Goal: Complete application form

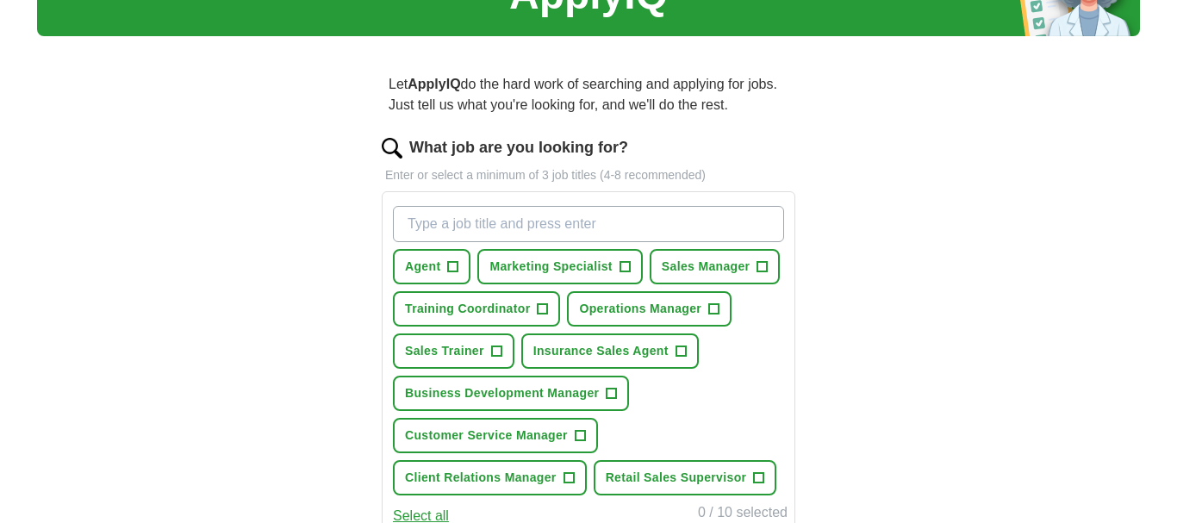
scroll to position [102, 0]
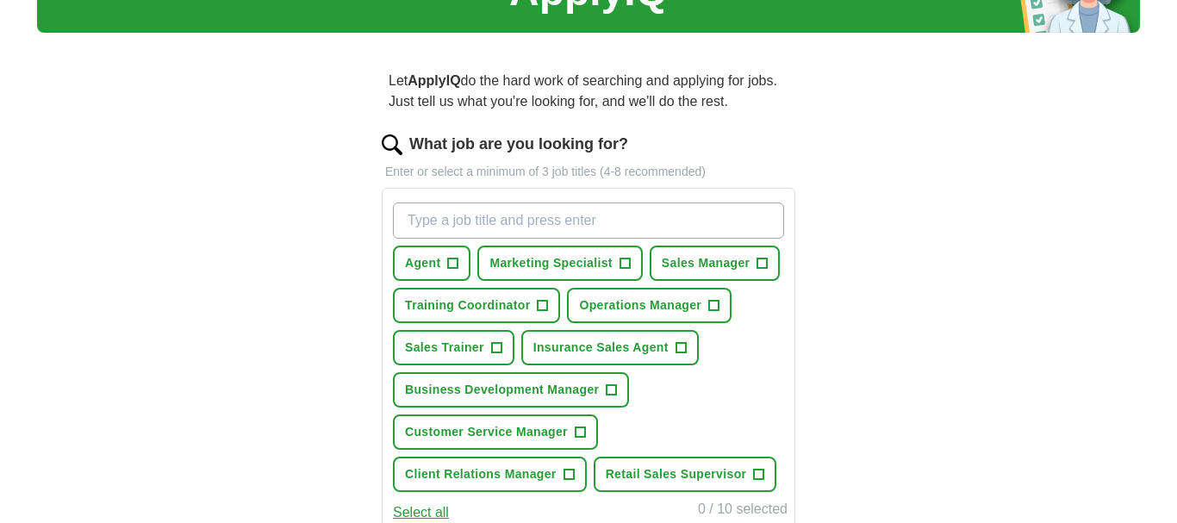
click at [456, 226] on input "What job are you looking for?" at bounding box center [588, 220] width 391 height 36
click at [748, 352] on div "notary Press return to add title Agent + Marketing Specialist + Sales Manager +…" at bounding box center [588, 347] width 398 height 303
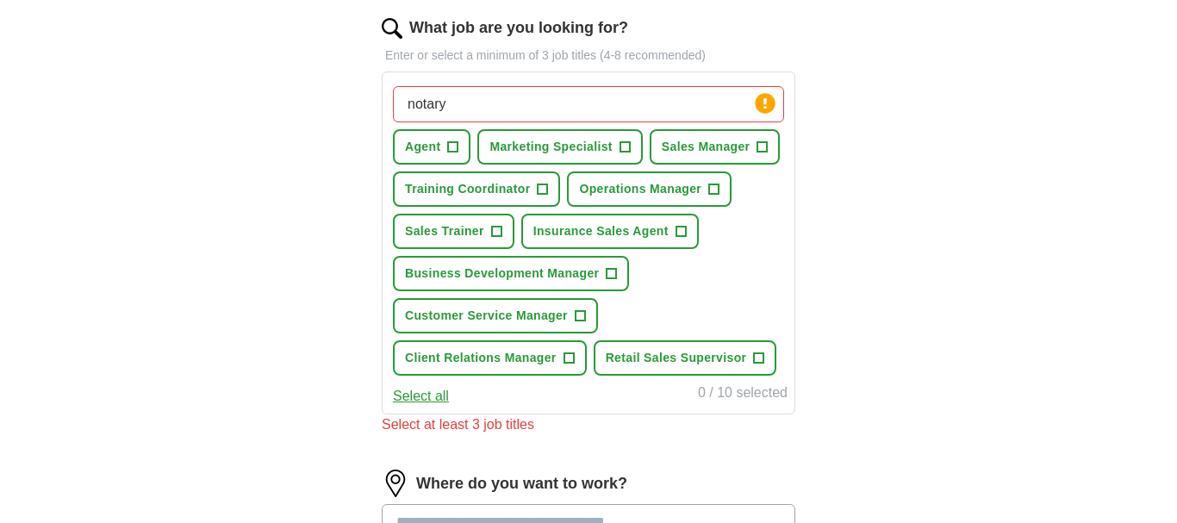
scroll to position [214, 0]
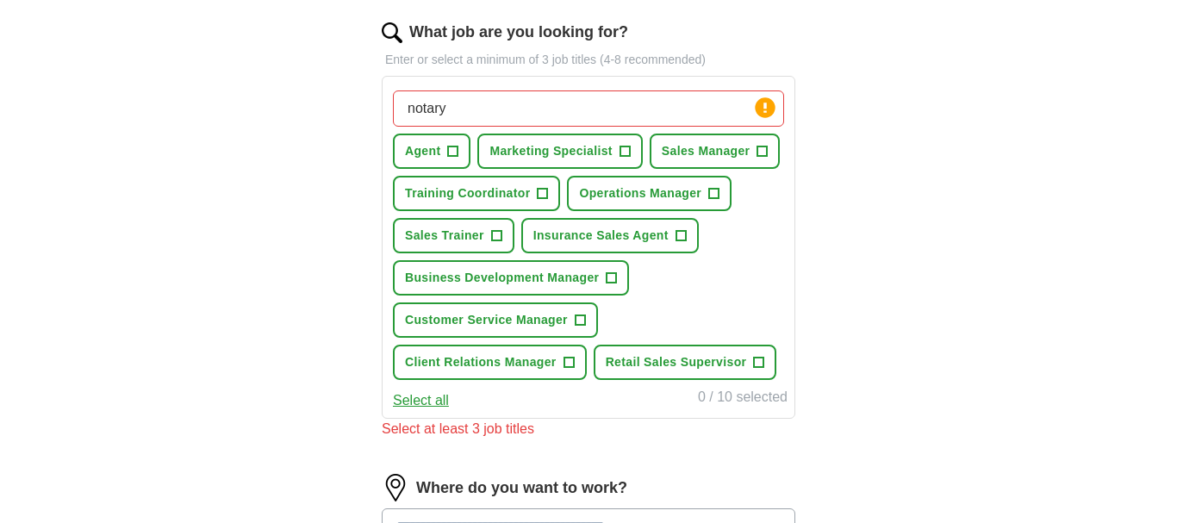
click at [481, 104] on input "notary" at bounding box center [588, 109] width 391 height 36
click at [538, 114] on input "notary" at bounding box center [588, 109] width 391 height 36
type input "Mobile"
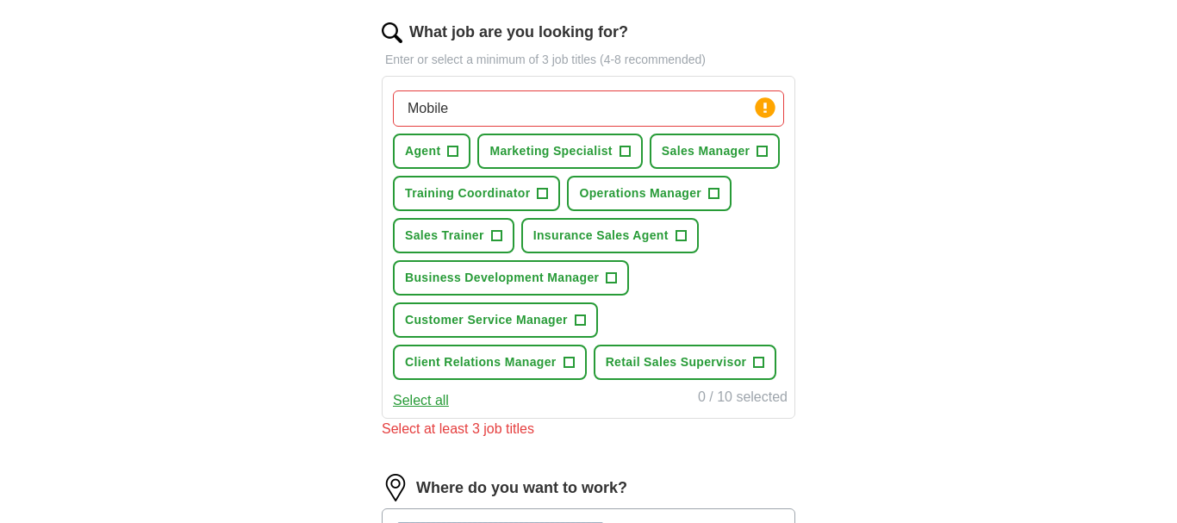
click at [515, 100] on input "Mobile" at bounding box center [588, 109] width 391 height 36
click at [451, 151] on span "+" at bounding box center [453, 152] width 10 height 14
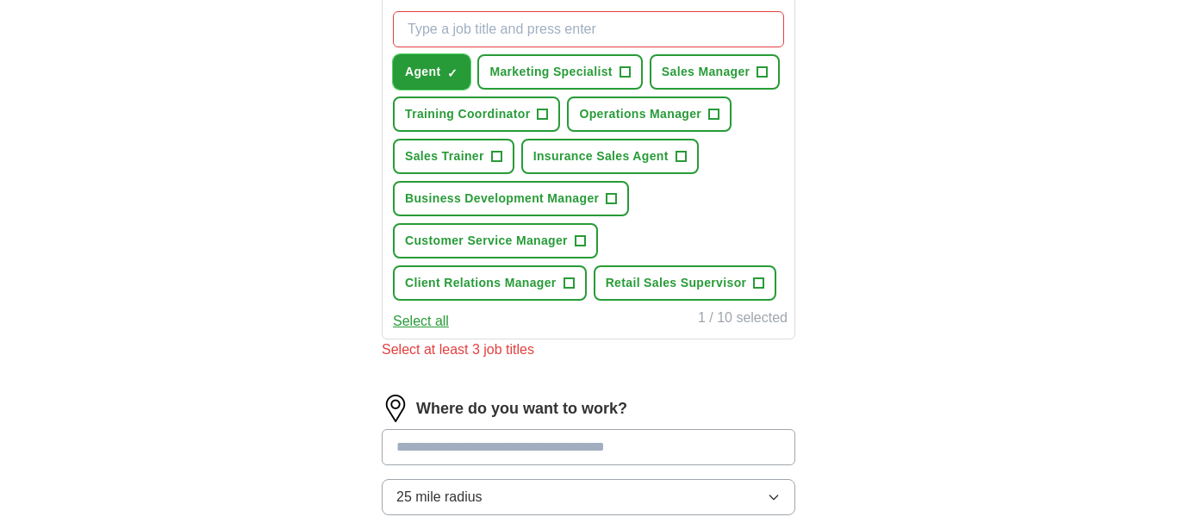
scroll to position [291, 0]
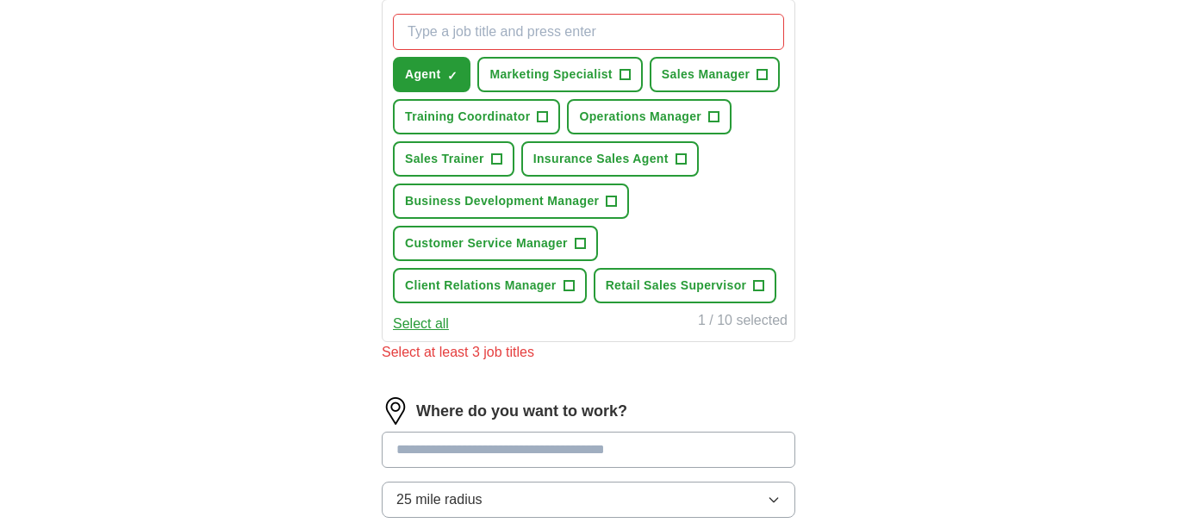
click at [414, 326] on button "Select all" at bounding box center [421, 324] width 56 height 21
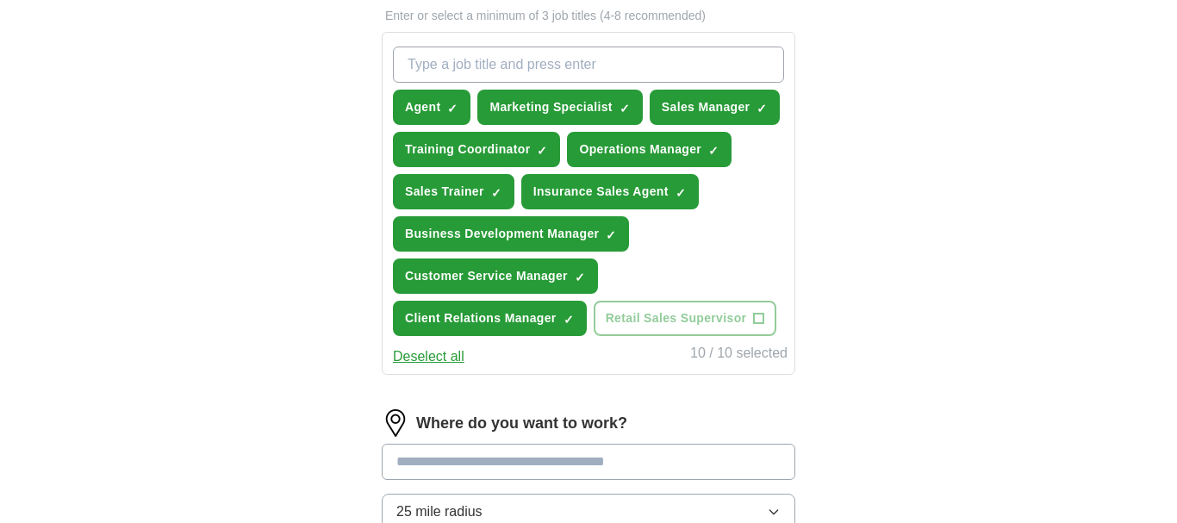
scroll to position [259, 0]
click at [416, 357] on button "Deselect all" at bounding box center [428, 355] width 71 height 21
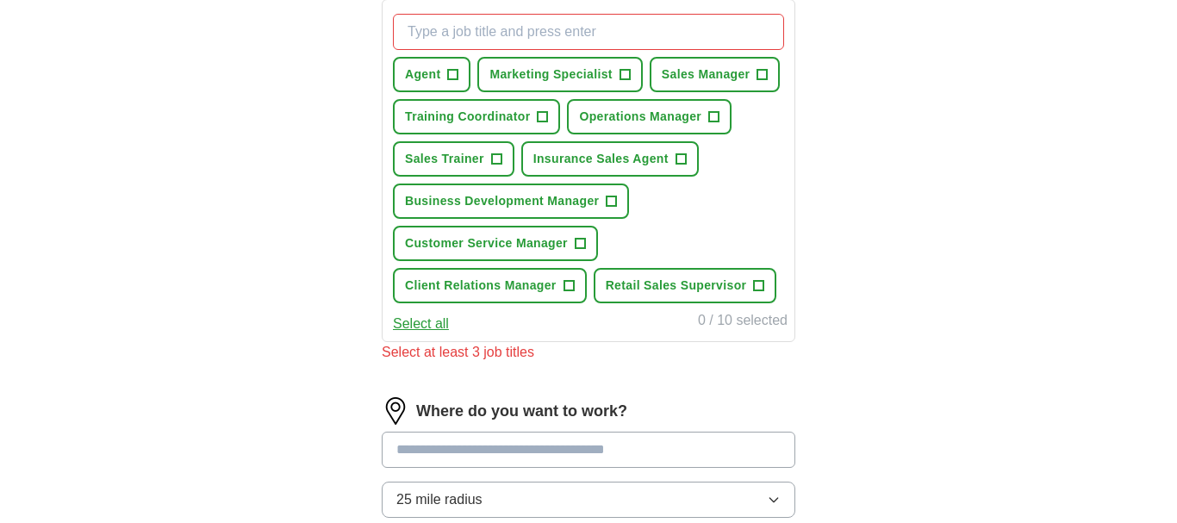
scroll to position [325, 0]
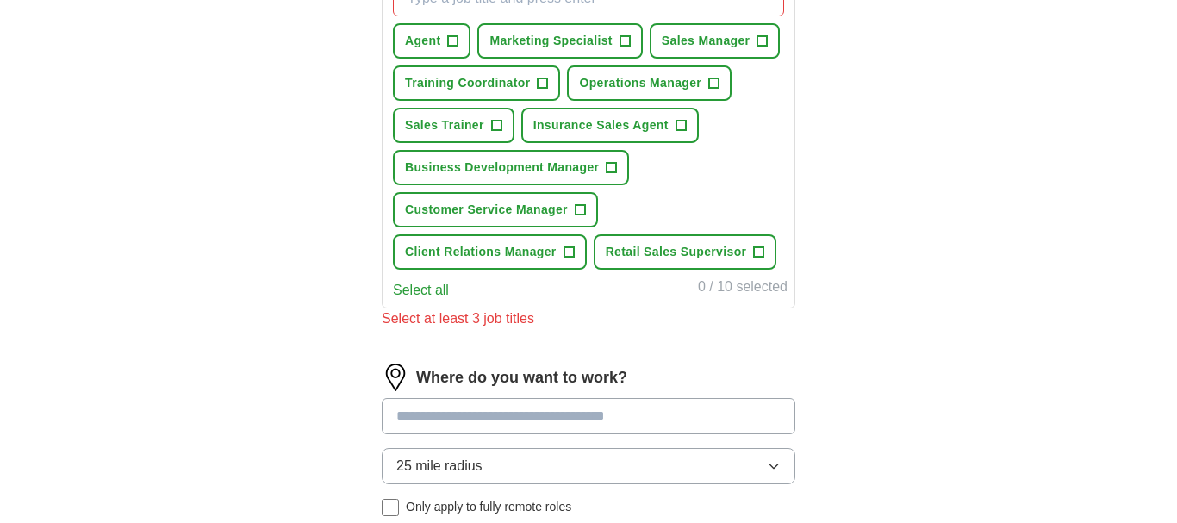
click at [555, 338] on div "What job are you looking for? Enter or select a minimum of 3 job titles (4-8 re…" at bounding box center [588, 126] width 413 height 432
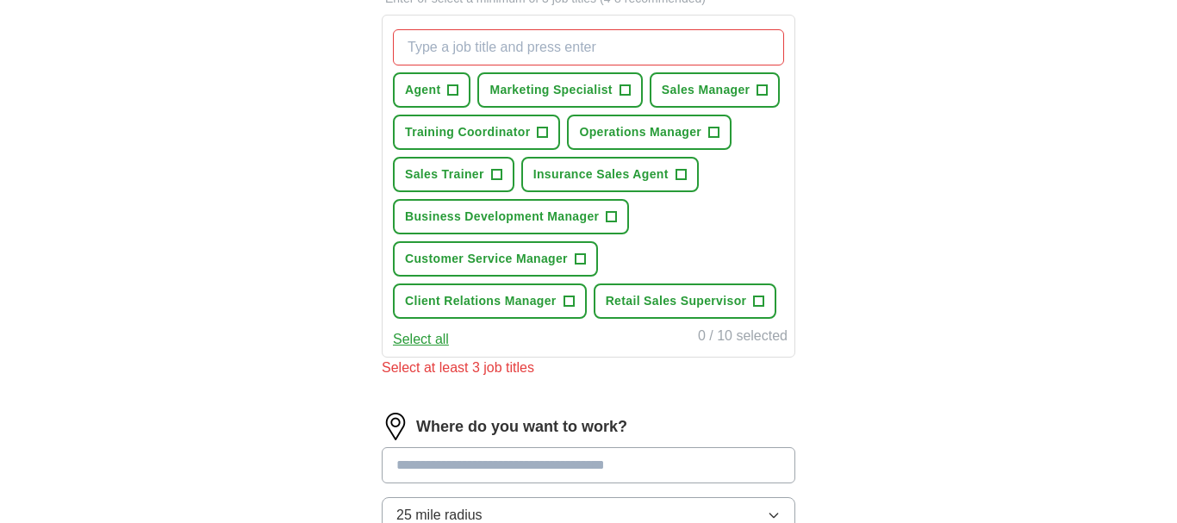
scroll to position [277, 0]
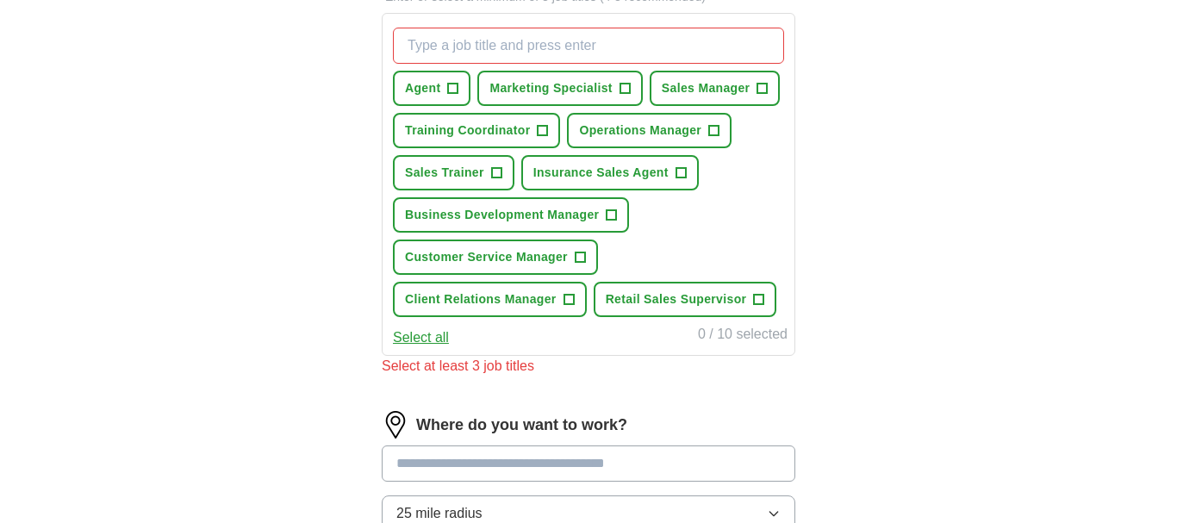
click at [428, 338] on button "Select all" at bounding box center [421, 337] width 56 height 21
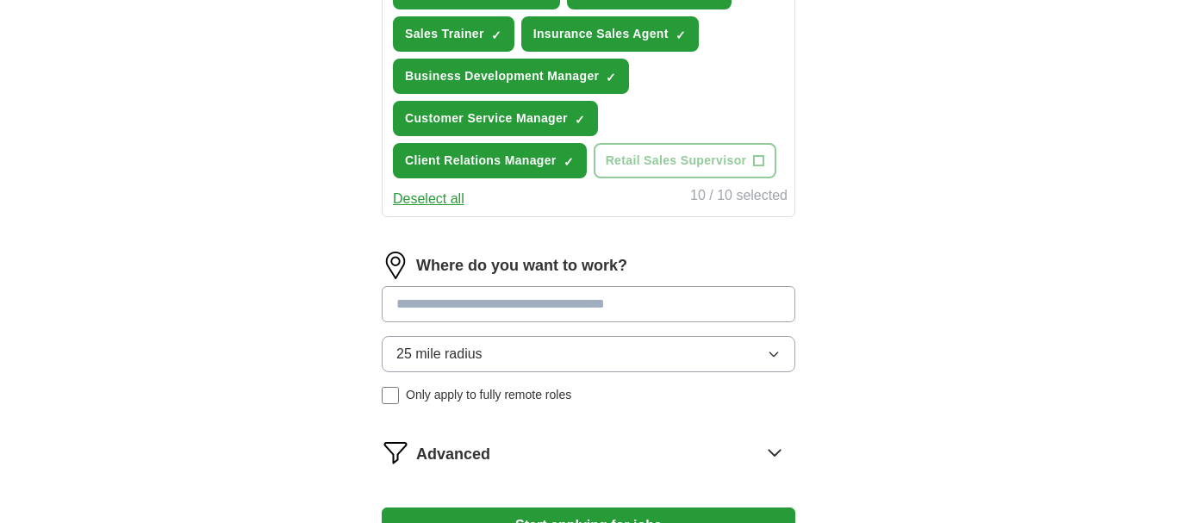
scroll to position [475, 0]
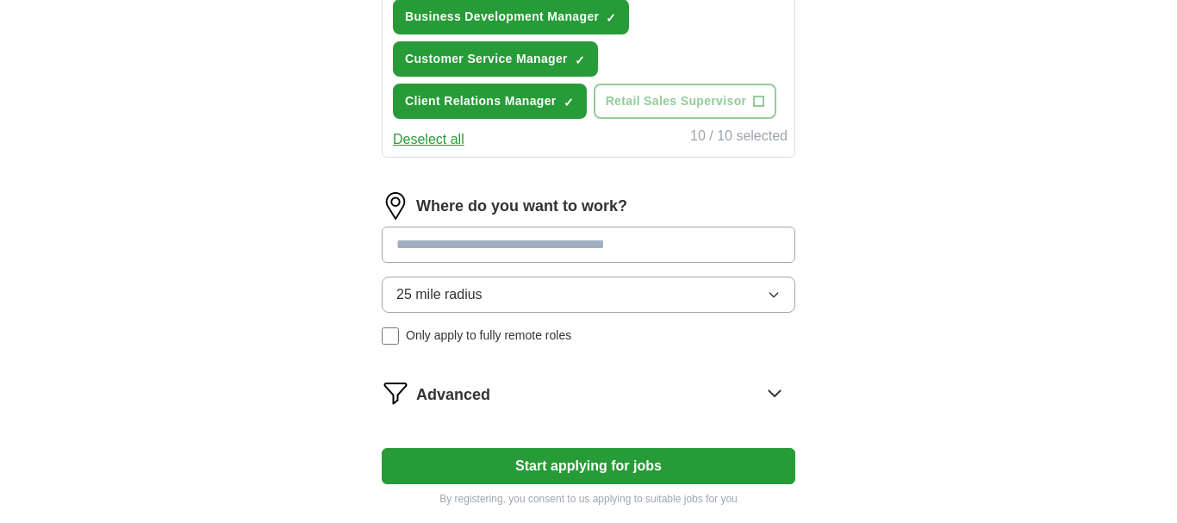
click at [476, 236] on input at bounding box center [588, 245] width 413 height 36
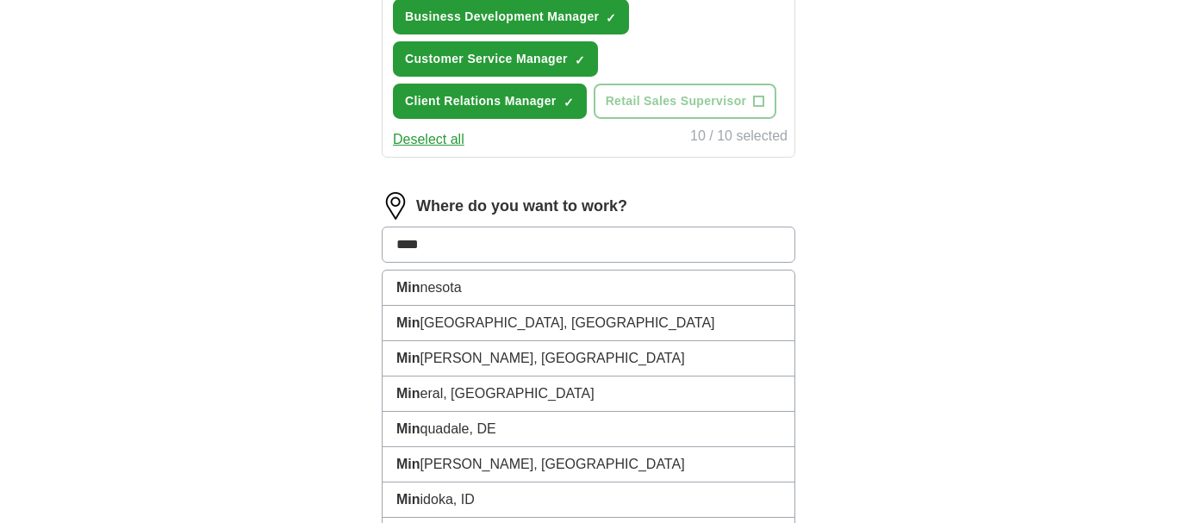
type input "*****"
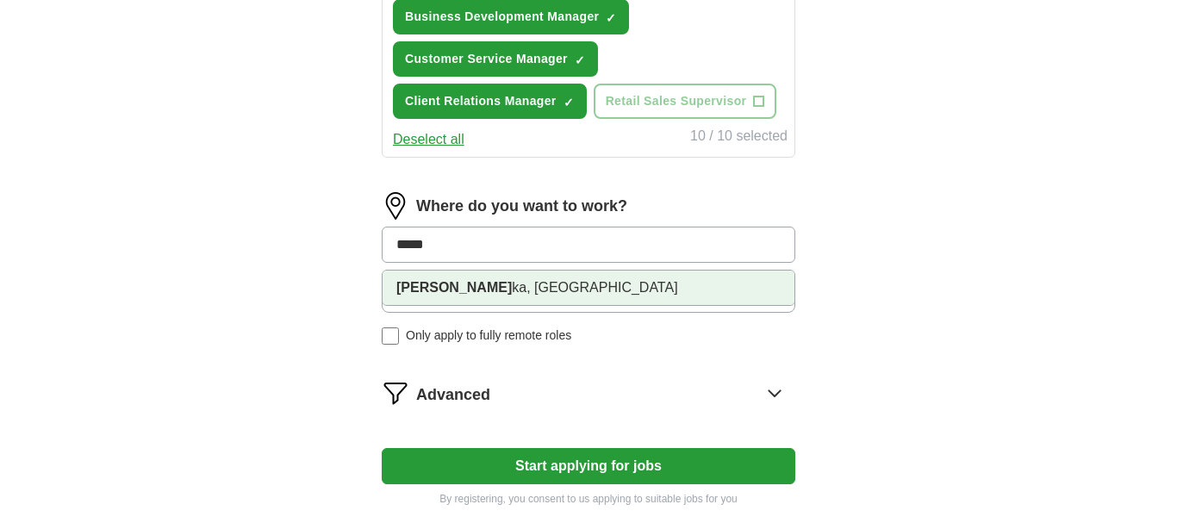
click at [508, 290] on li "Minoo ka, [GEOGRAPHIC_DATA]" at bounding box center [588, 287] width 412 height 34
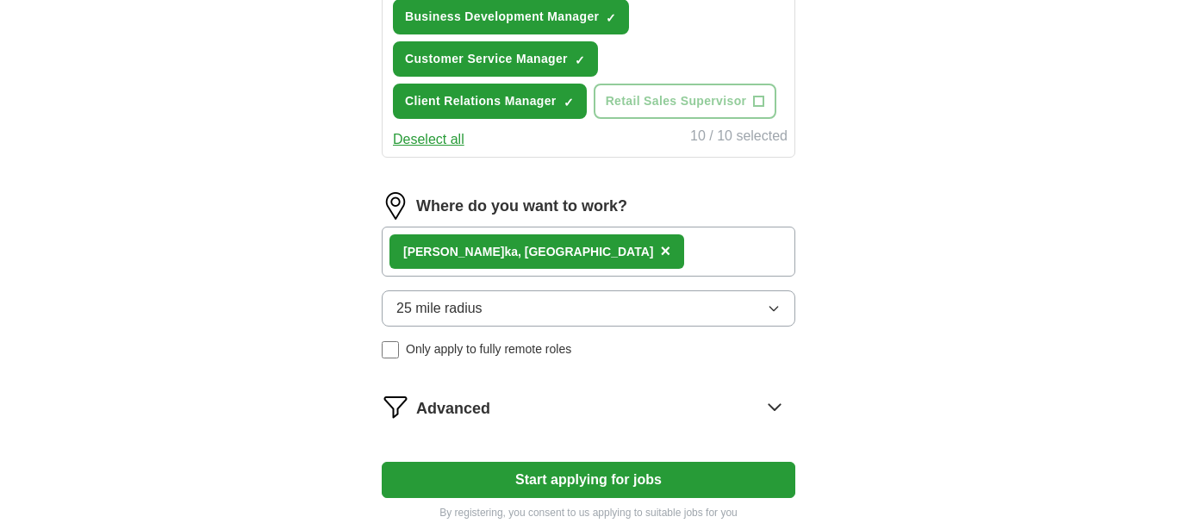
scroll to position [581, 0]
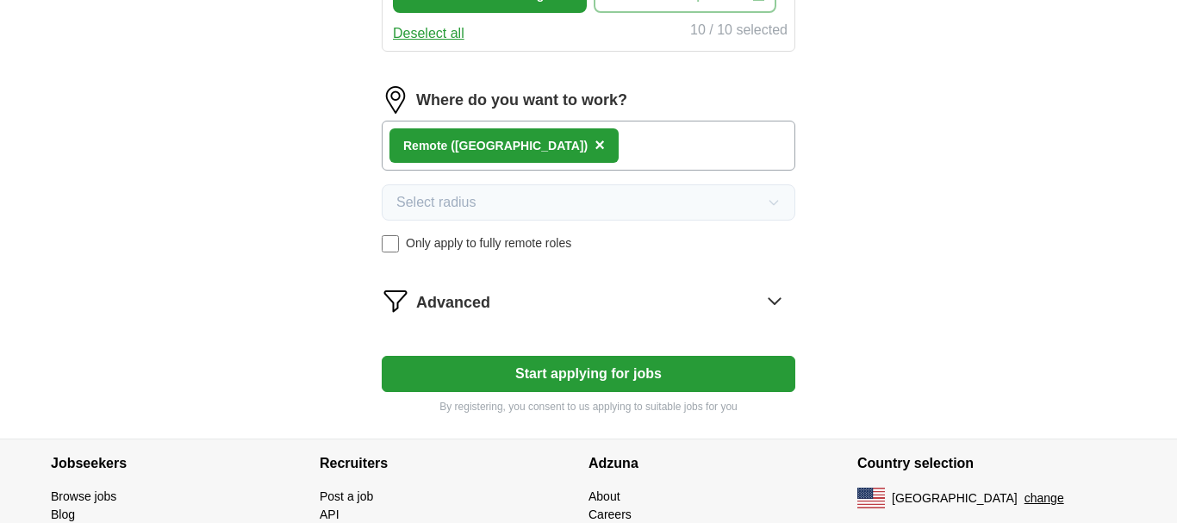
click at [569, 378] on button "Start applying for jobs" at bounding box center [588, 374] width 413 height 36
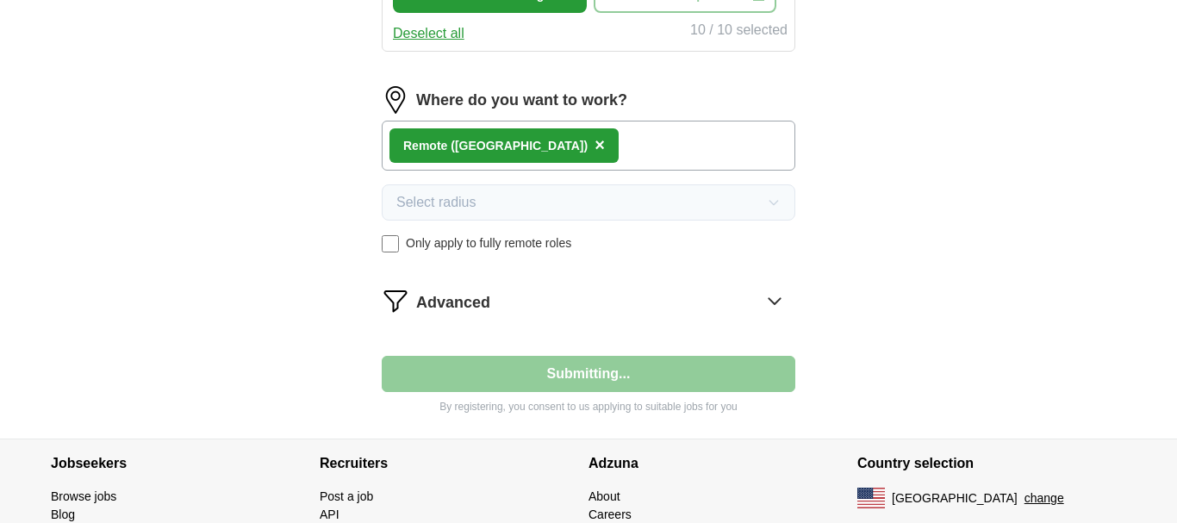
select select "**"
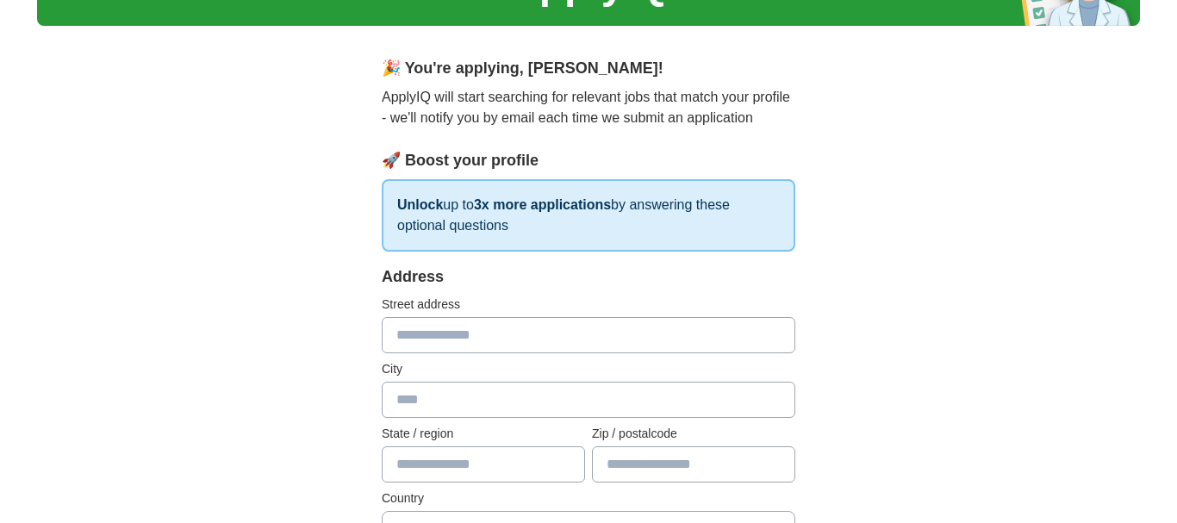
scroll to position [110, 0]
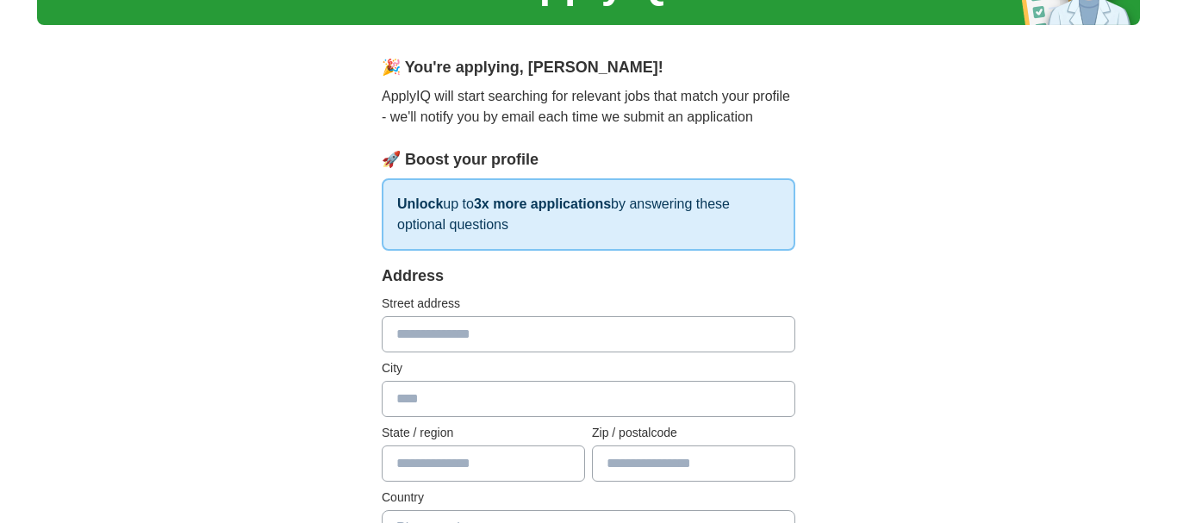
click at [511, 331] on input "text" at bounding box center [588, 334] width 413 height 36
type input "**********"
type input "*******"
type input "**"
type input "*****"
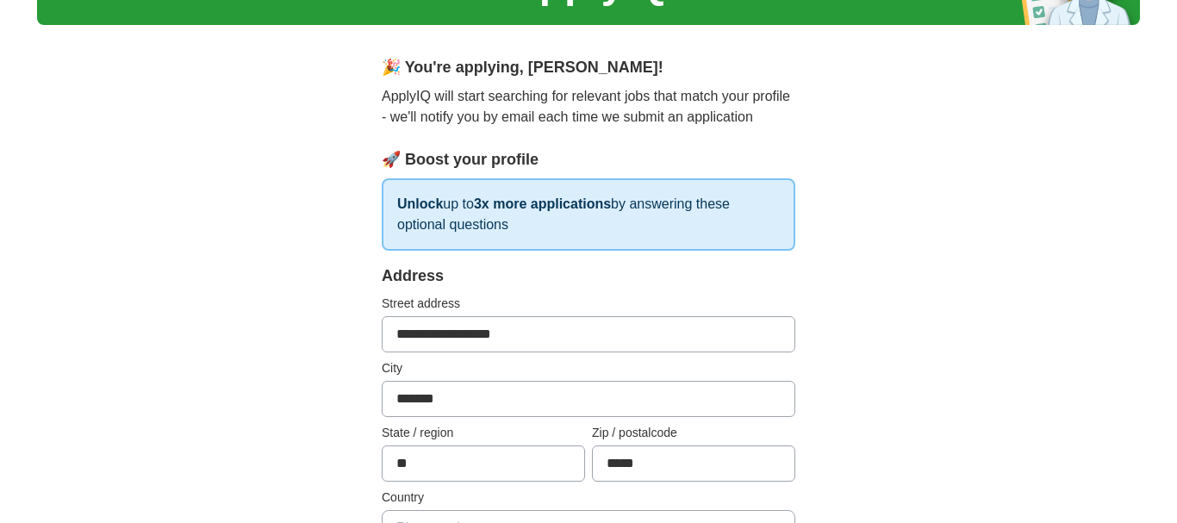
type input "**********"
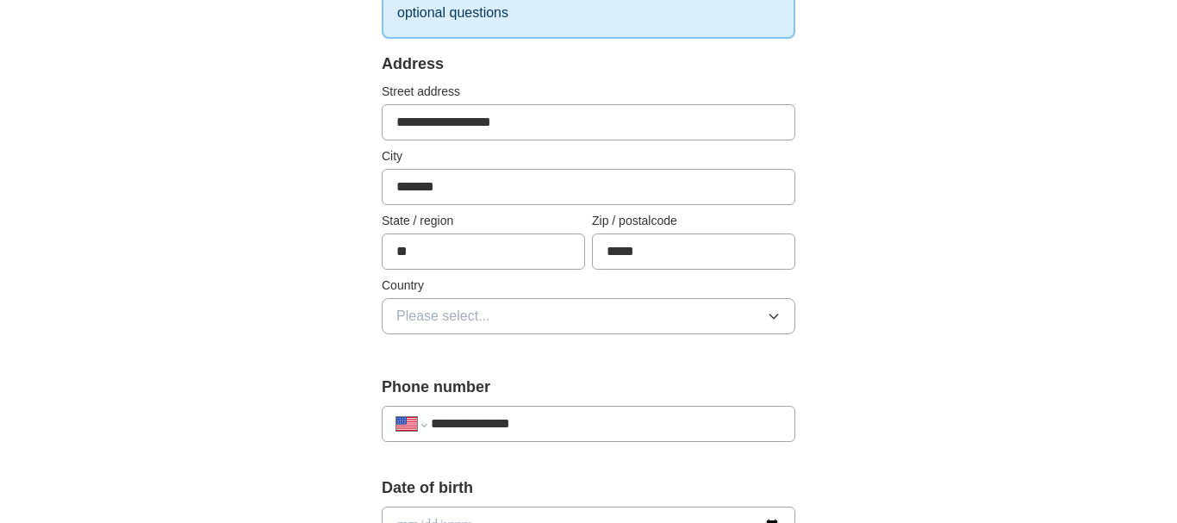
scroll to position [342, 0]
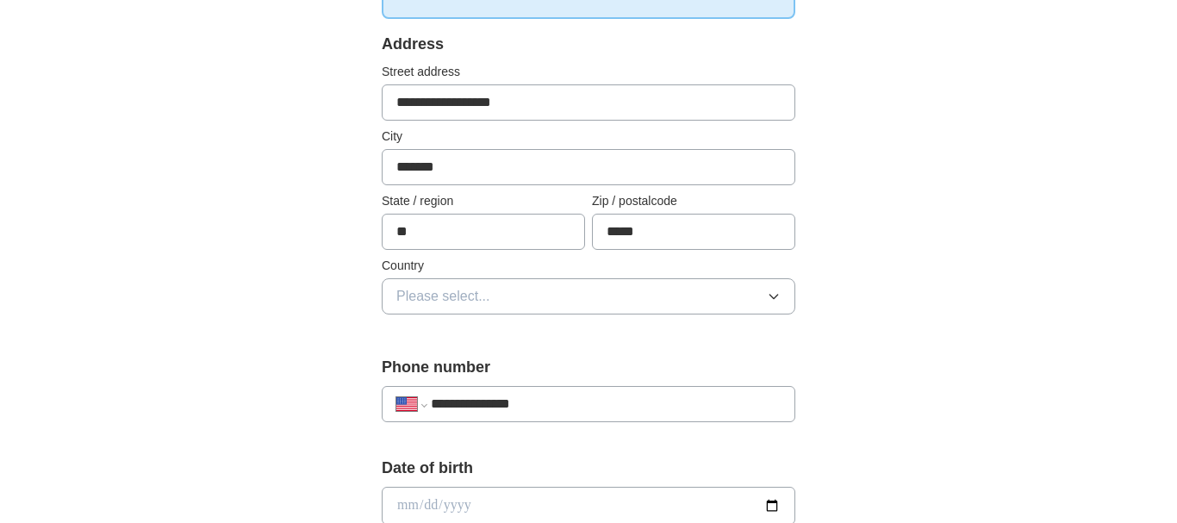
click at [545, 307] on button "Please select..." at bounding box center [588, 296] width 413 height 36
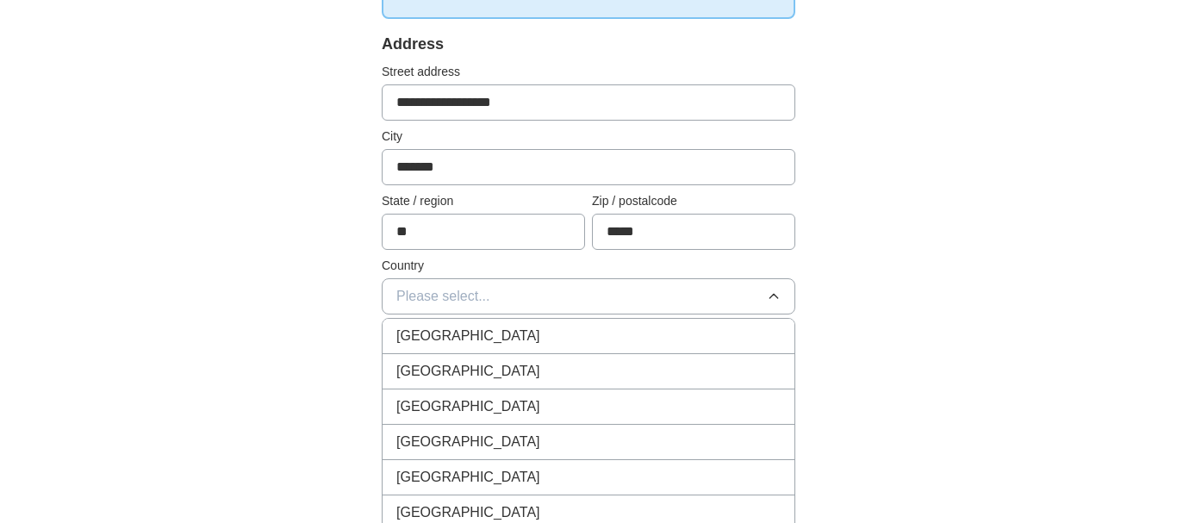
click at [518, 364] on div "[GEOGRAPHIC_DATA]" at bounding box center [588, 371] width 384 height 21
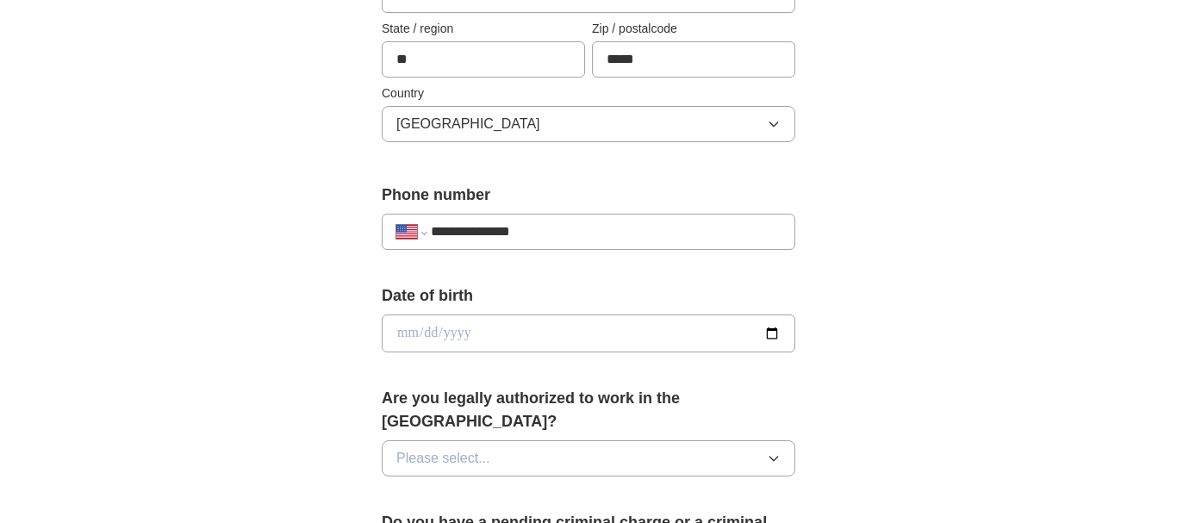
scroll to position [515, 0]
click at [431, 325] on input "date" at bounding box center [588, 333] width 413 height 38
click at [412, 327] on input "date" at bounding box center [588, 333] width 413 height 38
type input "**********"
click at [432, 447] on span "Please select..." at bounding box center [443, 457] width 94 height 21
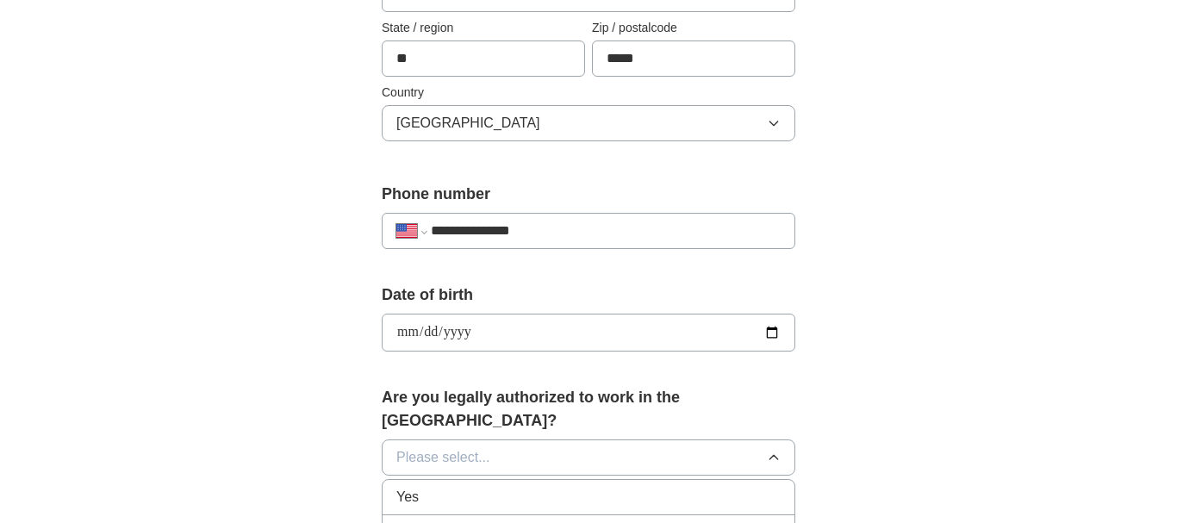
click at [424, 487] on div "Yes" at bounding box center [588, 497] width 384 height 21
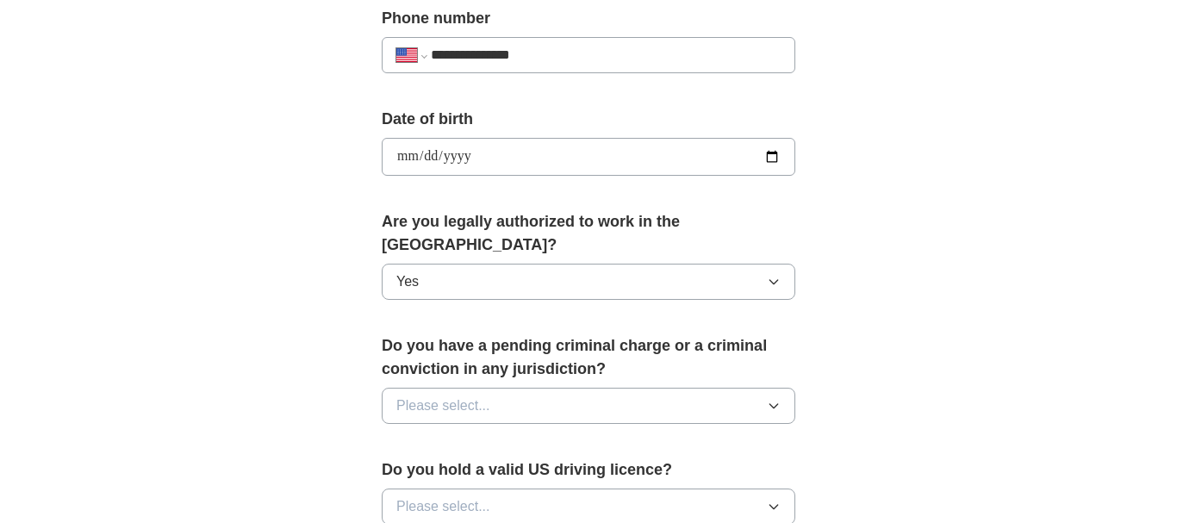
scroll to position [692, 0]
click at [488, 394] on span "Please select..." at bounding box center [443, 404] width 94 height 21
click at [457, 469] on div "No" at bounding box center [588, 479] width 384 height 21
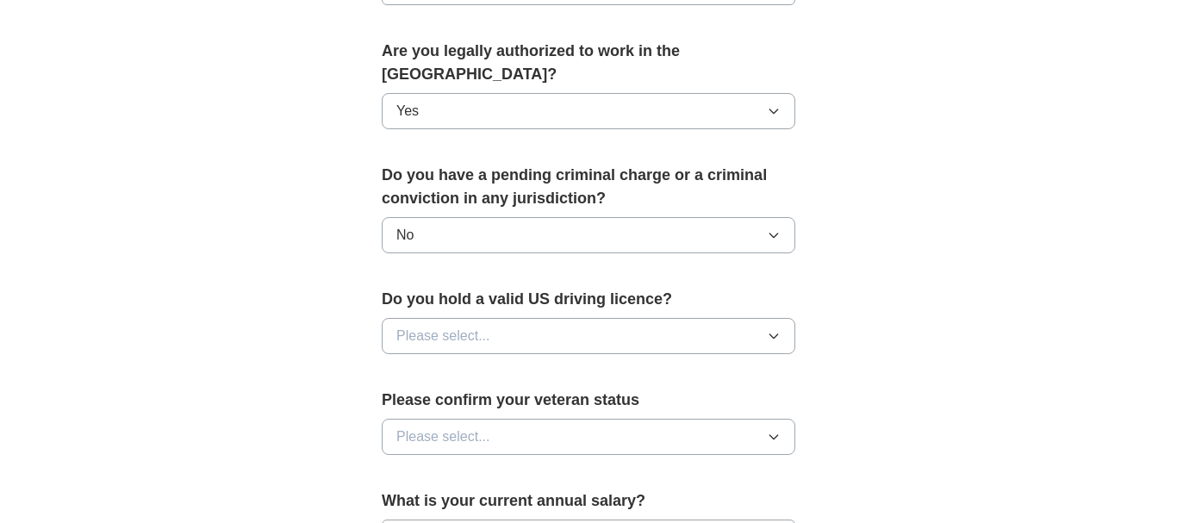
click at [508, 318] on button "Please select..." at bounding box center [588, 336] width 413 height 36
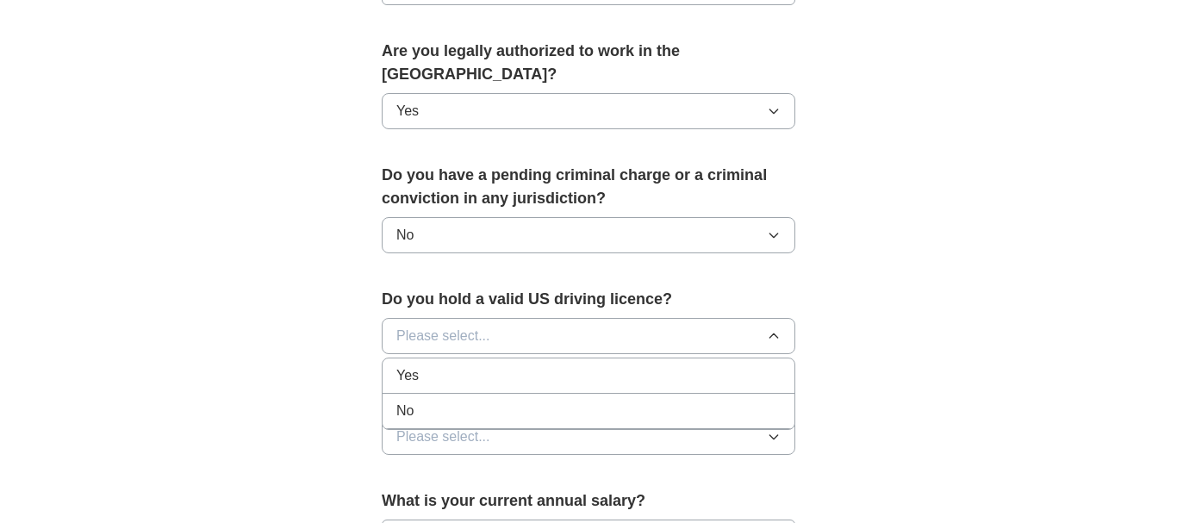
click at [482, 365] on div "Yes" at bounding box center [588, 375] width 384 height 21
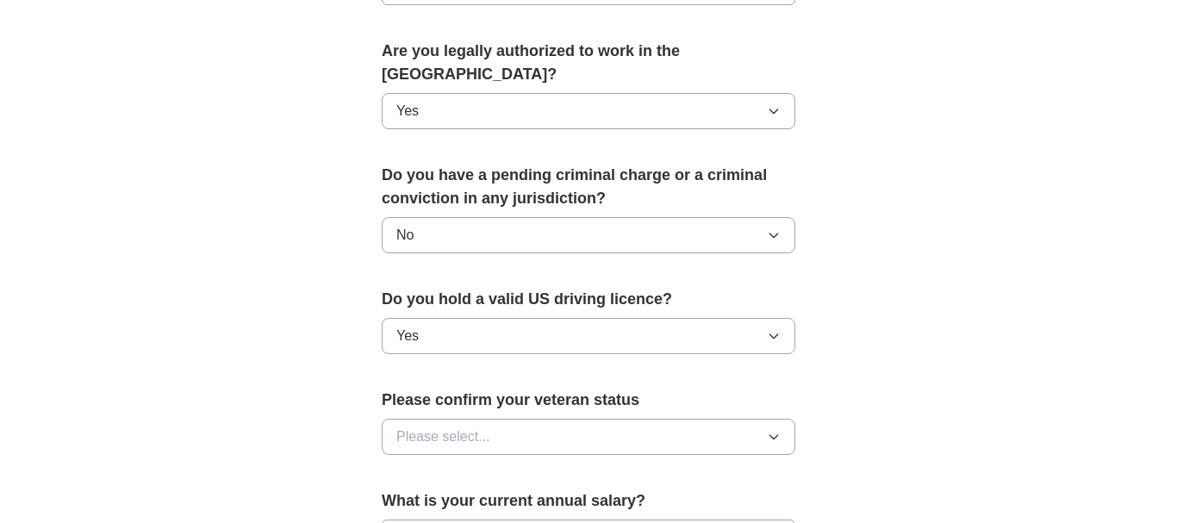
click at [455, 426] on span "Please select..." at bounding box center [443, 436] width 94 height 21
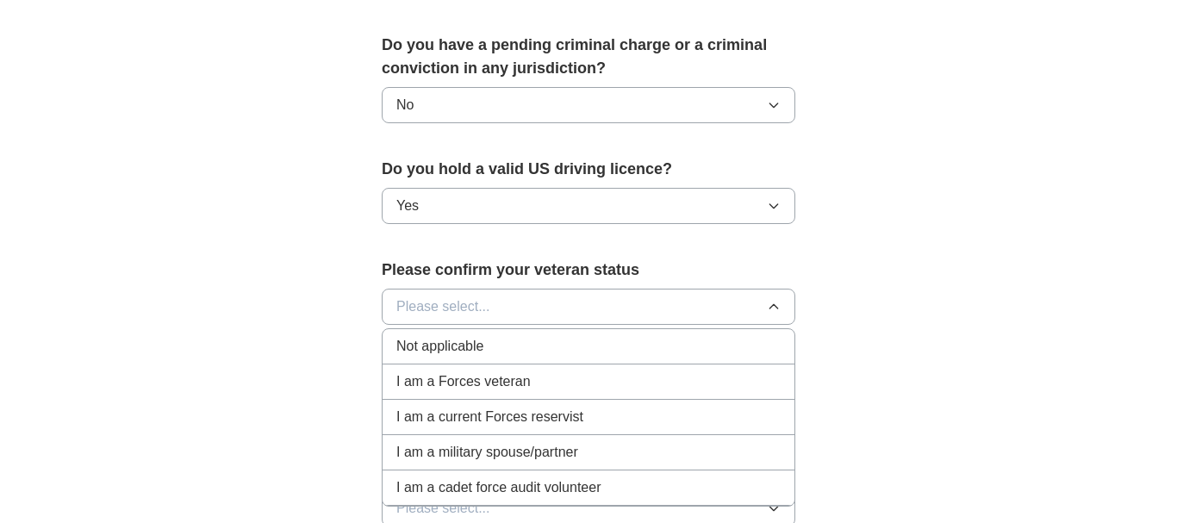
scroll to position [1012, 0]
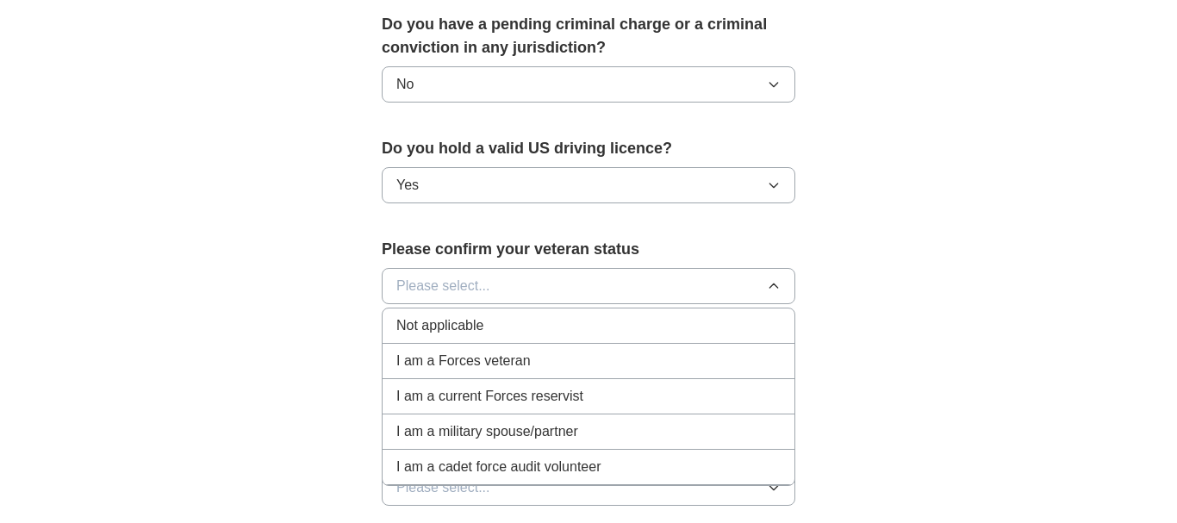
click at [466, 315] on span "Not applicable" at bounding box center [439, 325] width 87 height 21
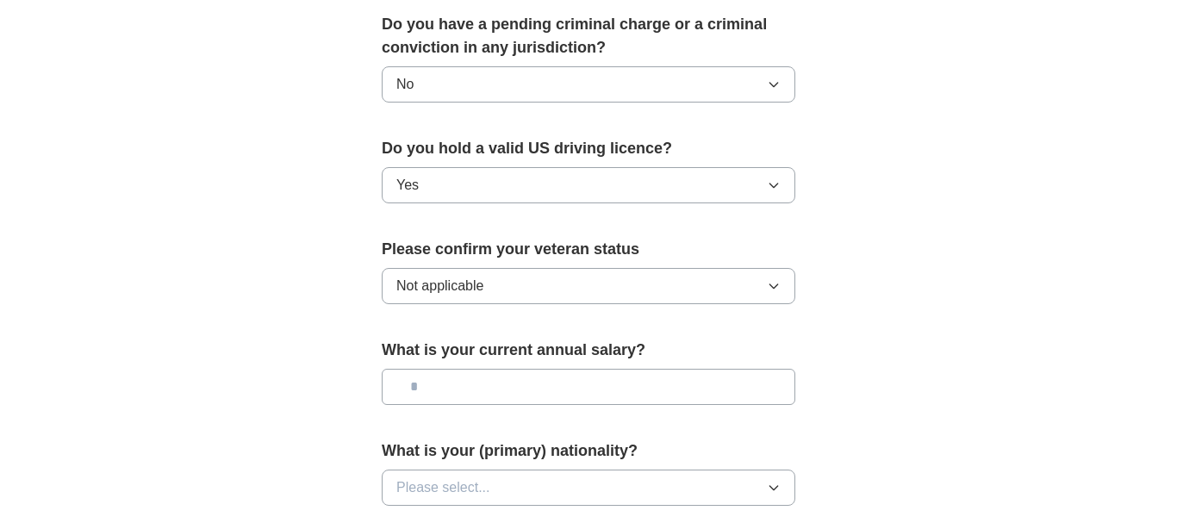
click at [442, 369] on input "text" at bounding box center [588, 387] width 413 height 36
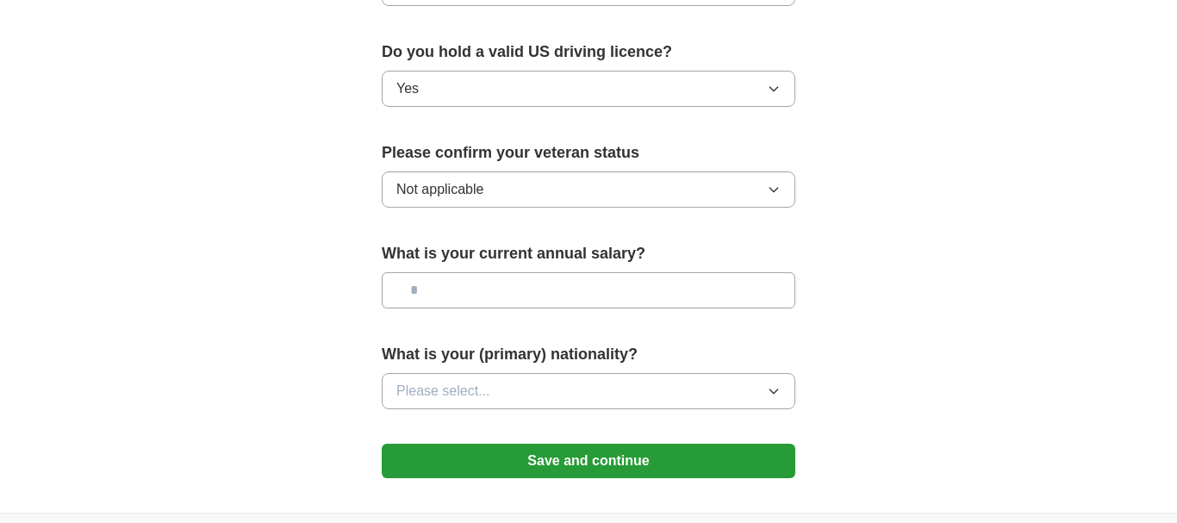
scroll to position [1164, 0]
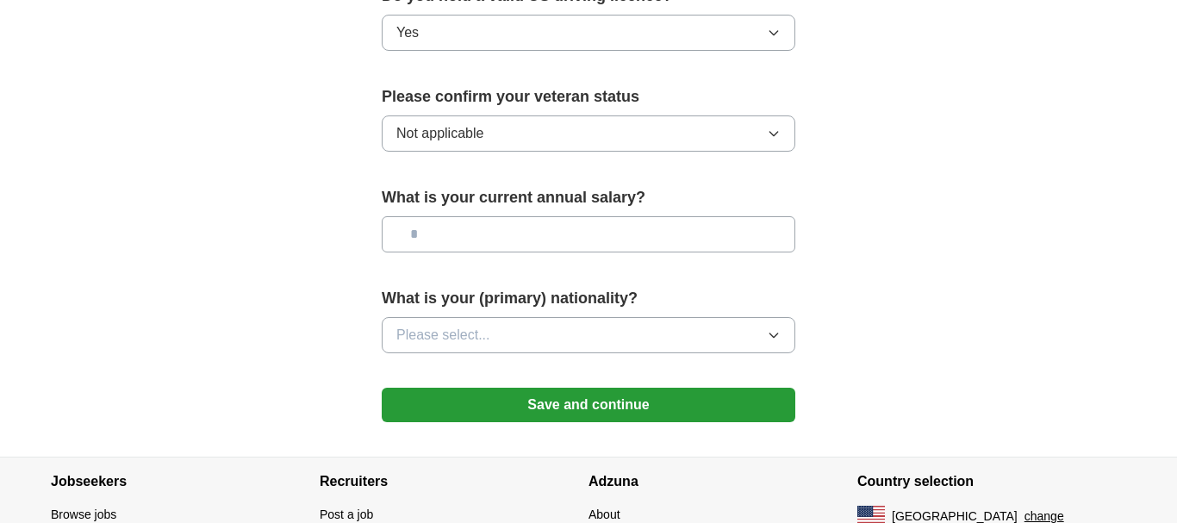
click at [480, 325] on span "Please select..." at bounding box center [443, 335] width 94 height 21
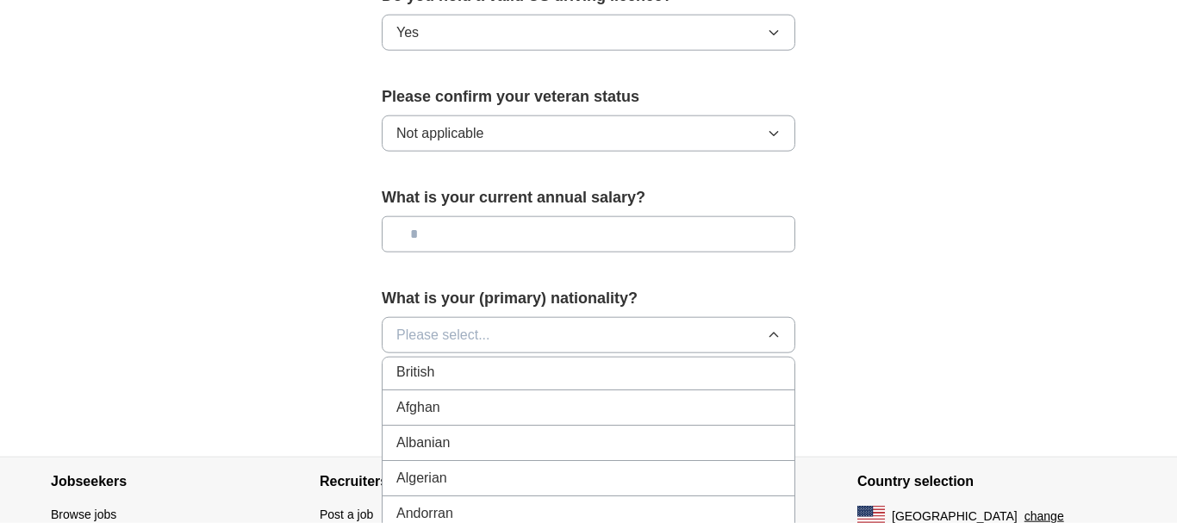
scroll to position [0, 0]
click at [461, 363] on li "American" at bounding box center [588, 374] width 412 height 35
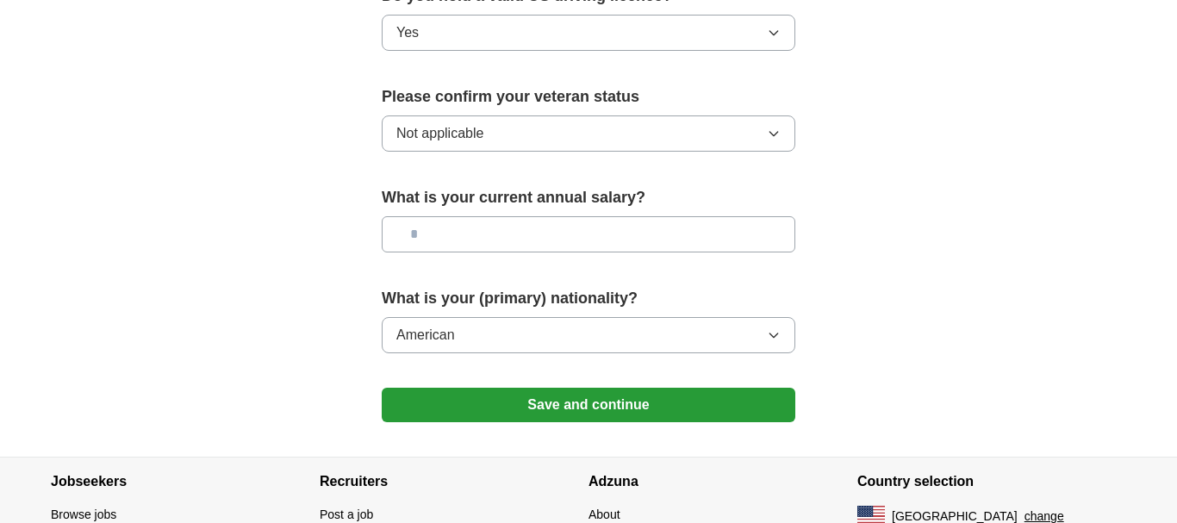
click at [473, 389] on button "Save and continue" at bounding box center [588, 405] width 413 height 34
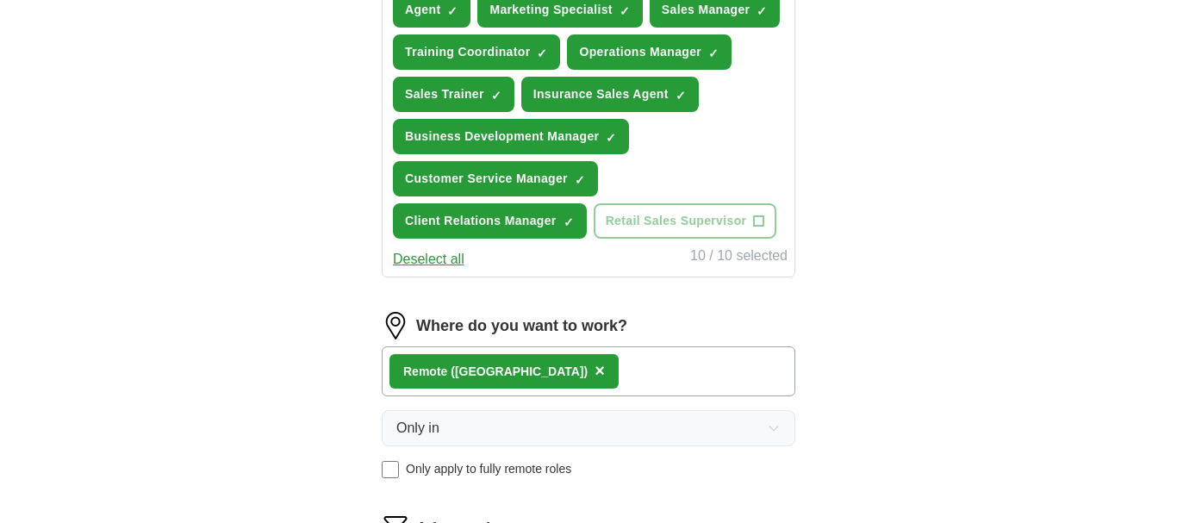
scroll to position [1049, 0]
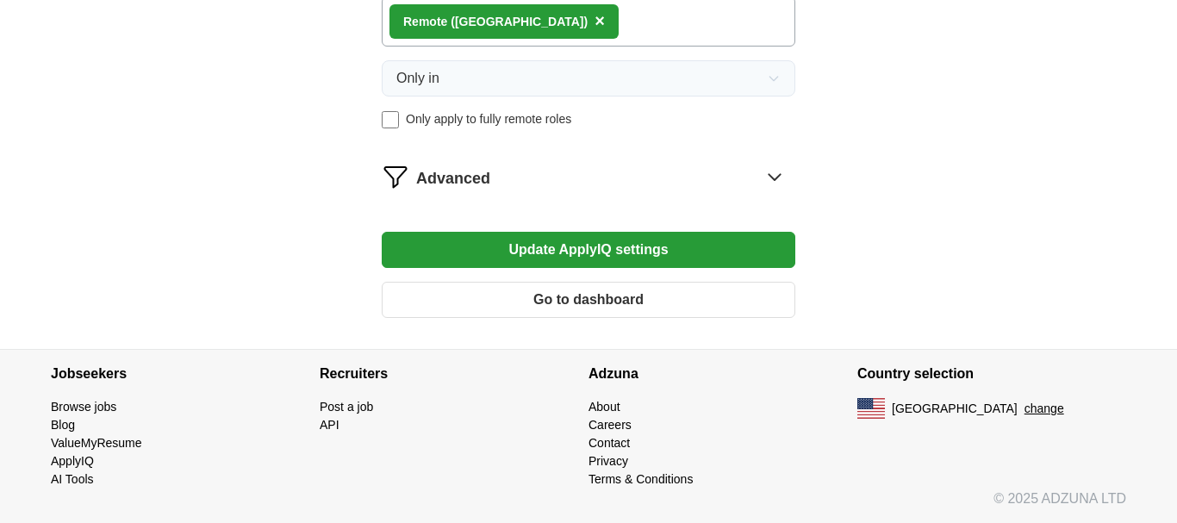
click at [609, 242] on button "Update ApplyIQ settings" at bounding box center [588, 250] width 413 height 36
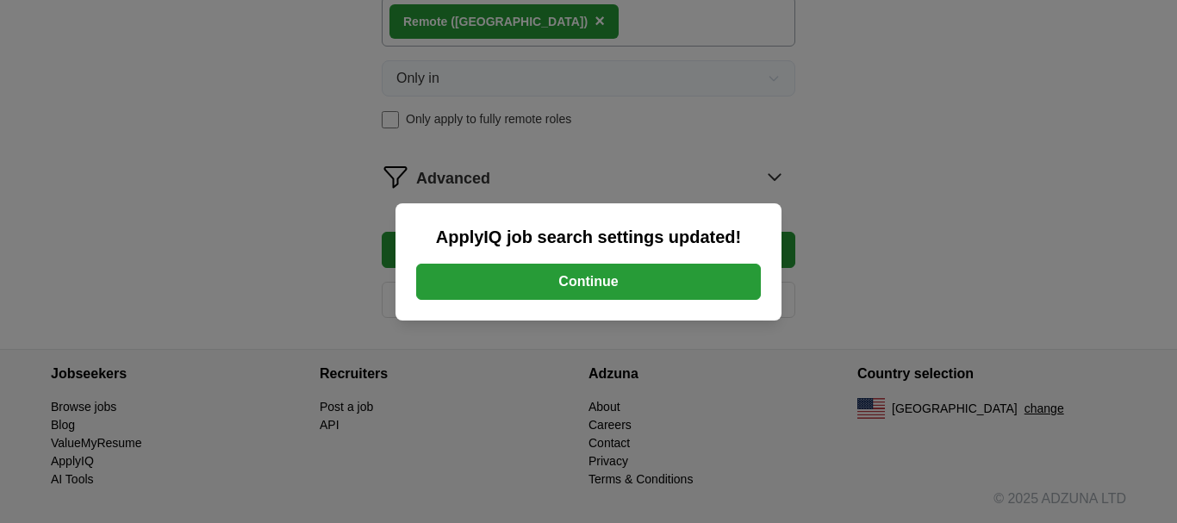
click at [576, 277] on button "Continue" at bounding box center [588, 282] width 345 height 36
